Goal: Book appointment/travel/reservation

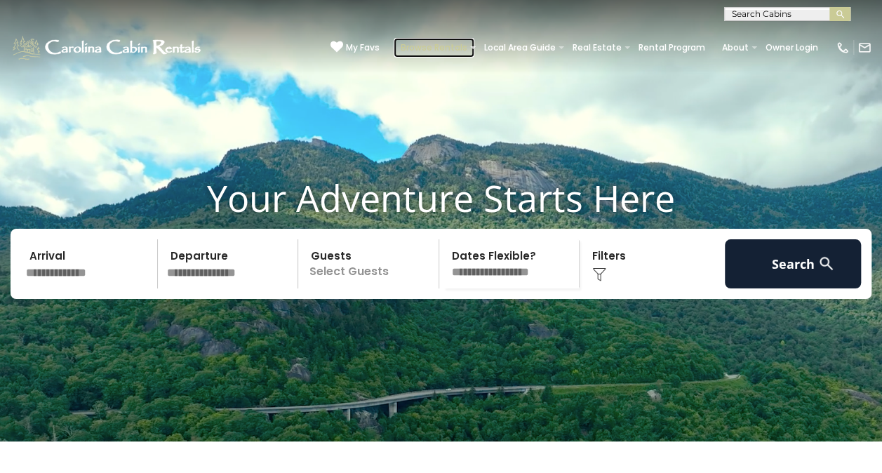
click at [438, 48] on link "Browse Rentals" at bounding box center [434, 48] width 81 height 20
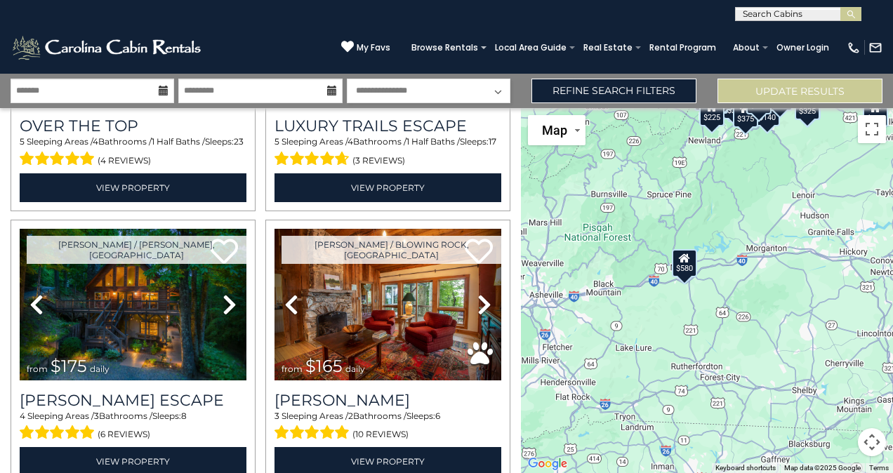
scroll to position [212, 0]
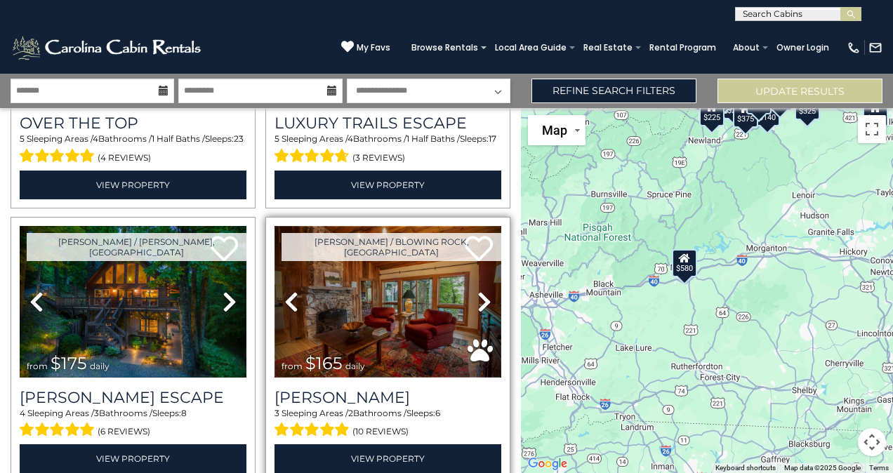
click at [406, 291] on img at bounding box center [387, 302] width 227 height 152
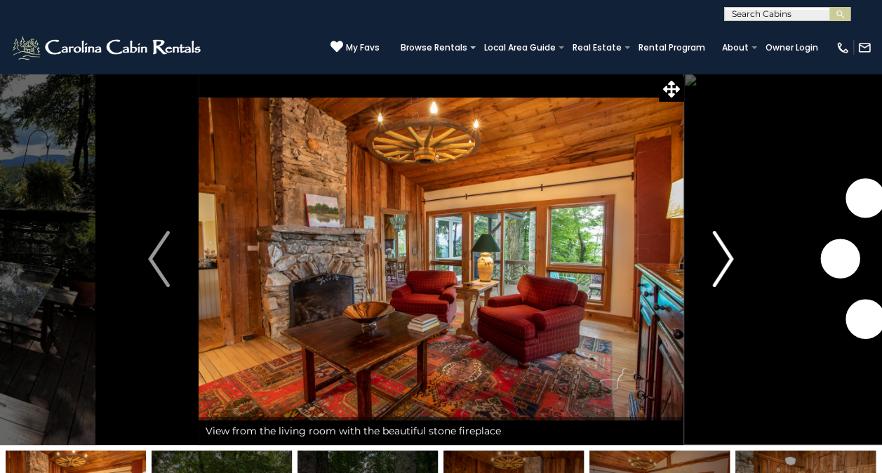
click at [736, 270] on button "Next" at bounding box center [723, 259] width 79 height 372
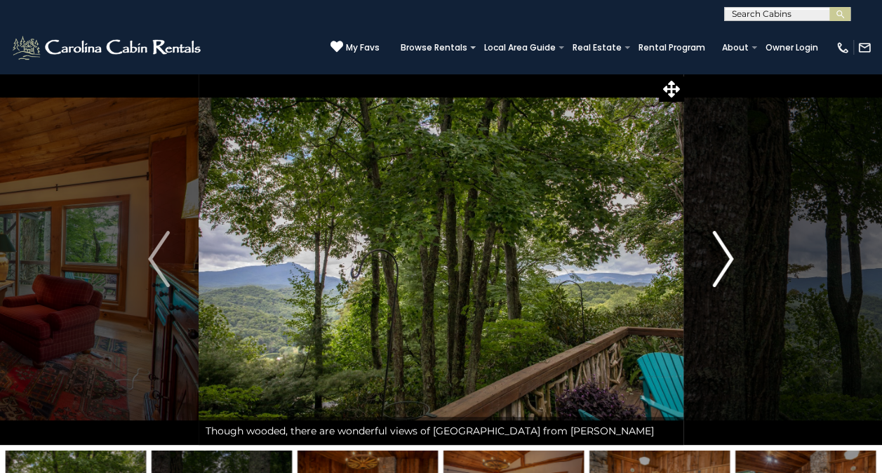
click at [735, 270] on button "Next" at bounding box center [723, 259] width 79 height 372
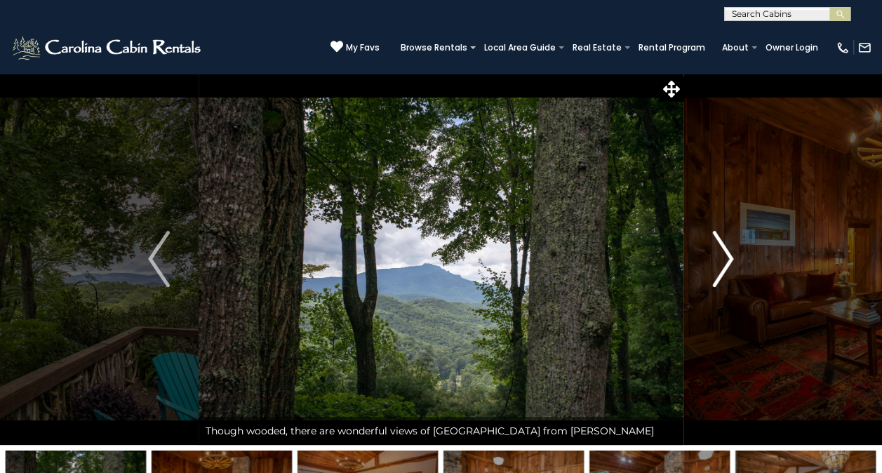
click at [735, 279] on button "Next" at bounding box center [723, 259] width 79 height 372
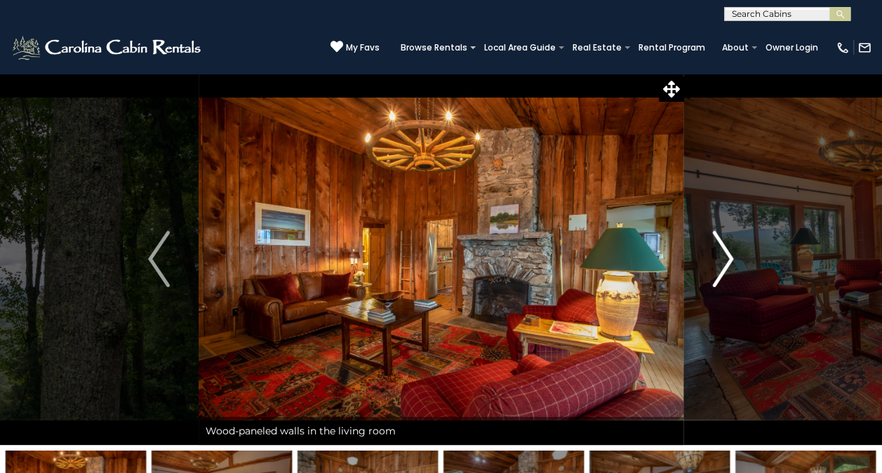
click at [734, 274] on img "Next" at bounding box center [722, 259] width 21 height 56
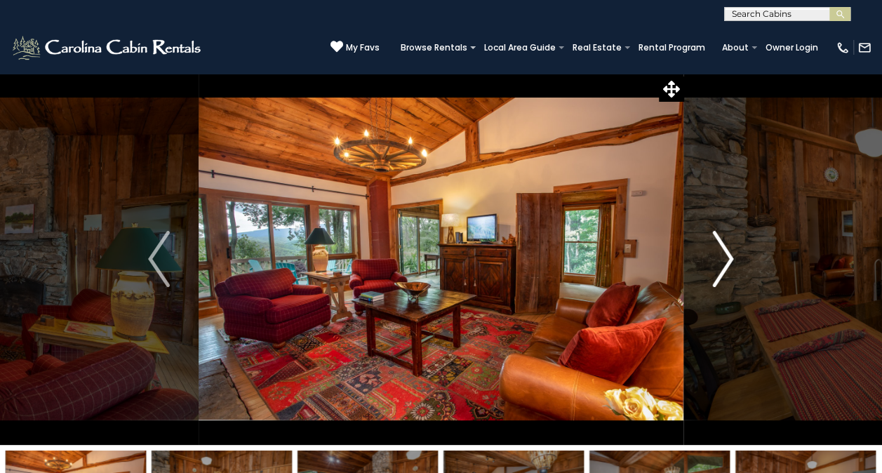
click at [732, 274] on img "Next" at bounding box center [722, 259] width 21 height 56
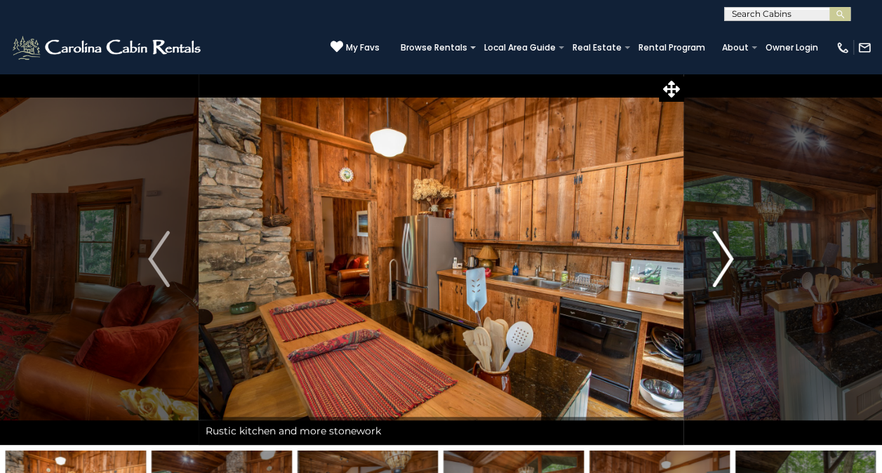
click at [727, 267] on img "Next" at bounding box center [722, 259] width 21 height 56
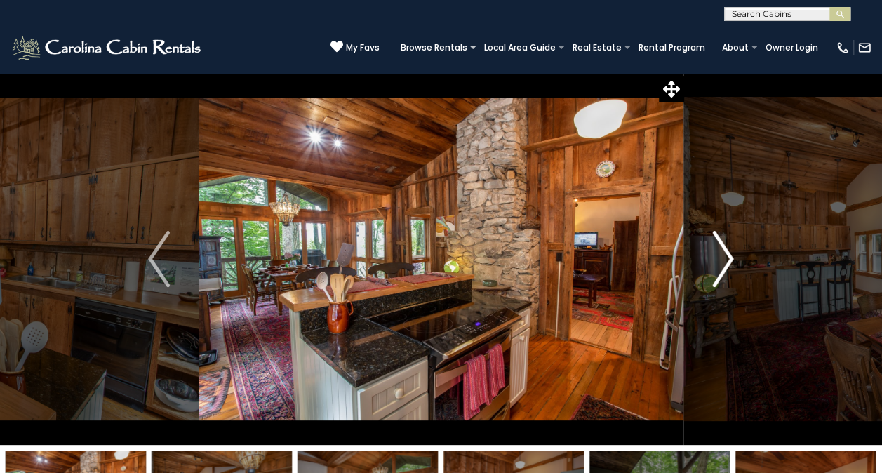
click at [726, 274] on img "Next" at bounding box center [722, 259] width 21 height 56
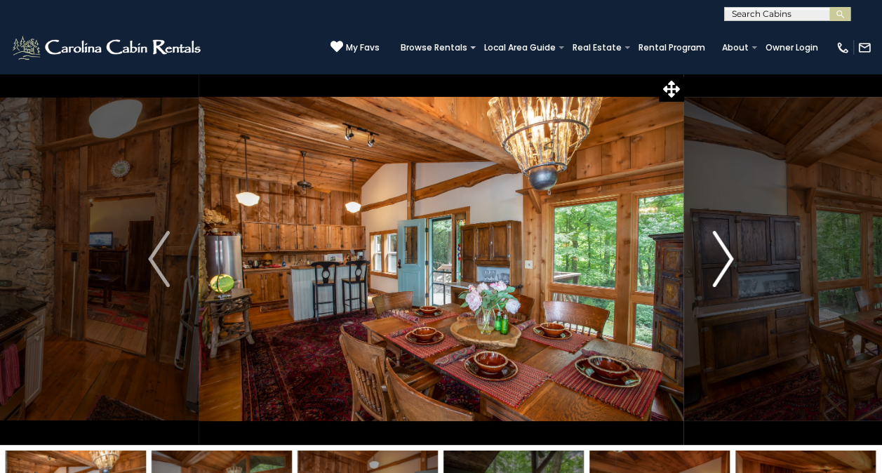
click at [720, 270] on img "Next" at bounding box center [722, 259] width 21 height 56
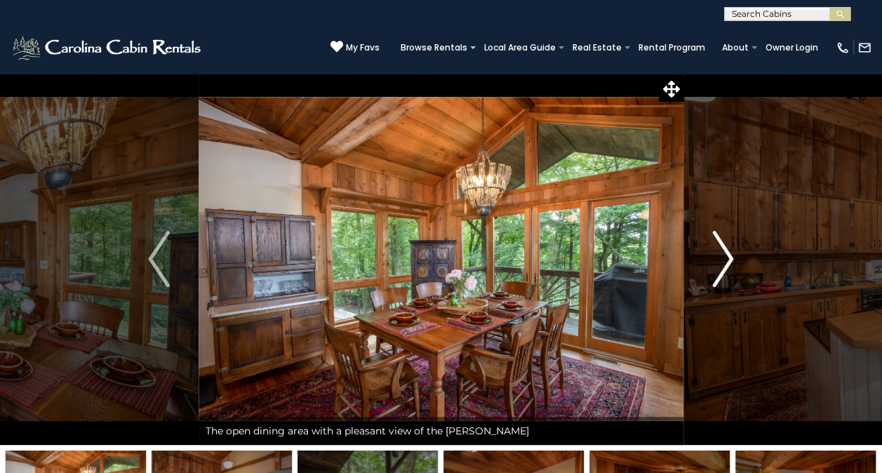
click at [727, 274] on img "Next" at bounding box center [722, 259] width 21 height 56
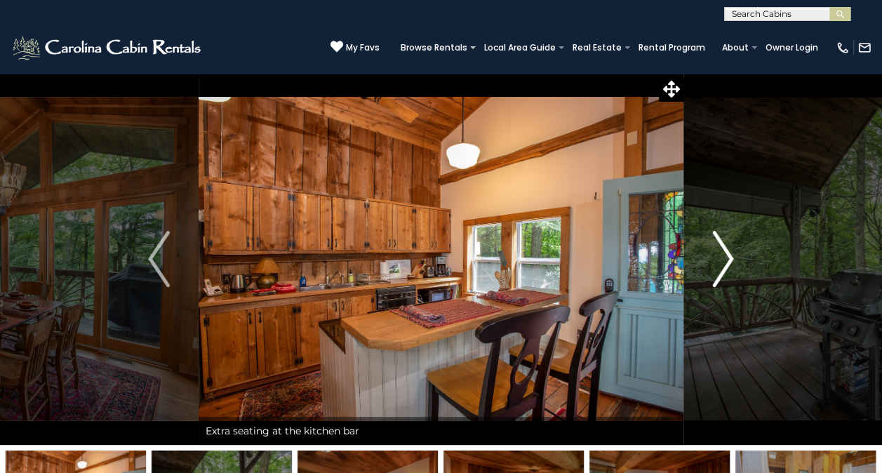
click at [726, 274] on img "Next" at bounding box center [722, 259] width 21 height 56
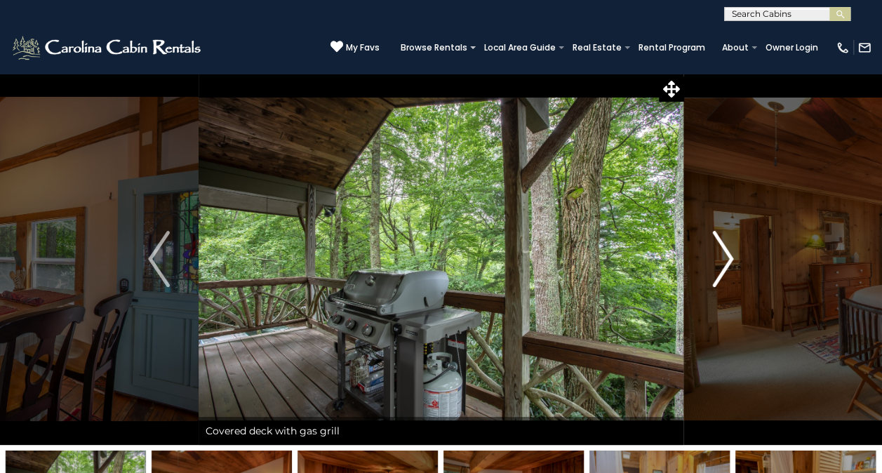
click at [723, 272] on img "Next" at bounding box center [722, 259] width 21 height 56
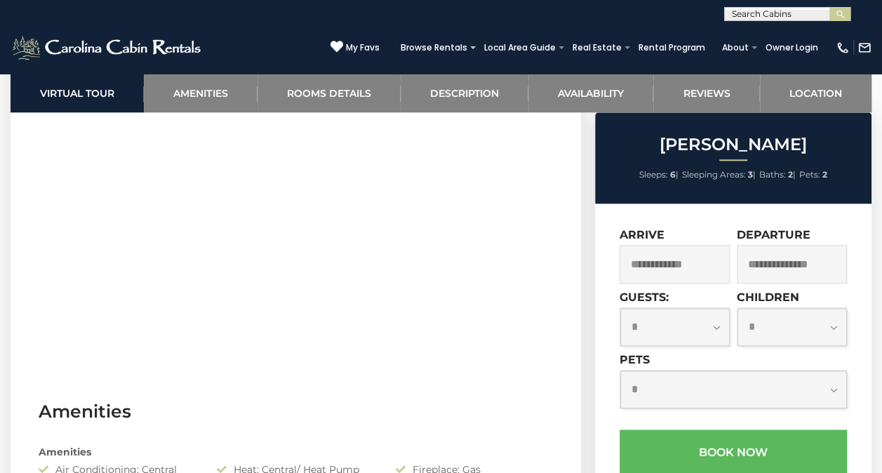
scroll to position [732, 0]
